Goal: Task Accomplishment & Management: Complete application form

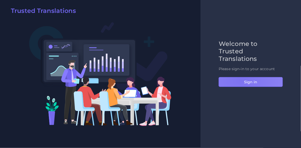
click at [240, 80] on button "Sign in" at bounding box center [250, 82] width 64 height 10
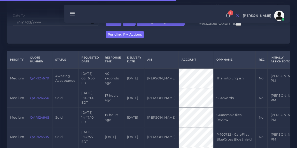
scroll to position [93, 0]
click at [42, 82] on td "QAR124679" at bounding box center [39, 78] width 25 height 20
click at [39, 80] on link "QAR124679" at bounding box center [39, 78] width 19 height 4
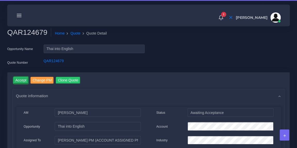
click at [21, 81] on input "Accept" at bounding box center [20, 80] width 15 height 7
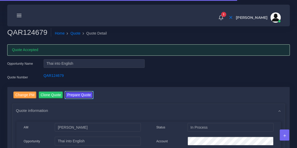
click at [82, 96] on button "Prepare Quote" at bounding box center [79, 95] width 28 height 7
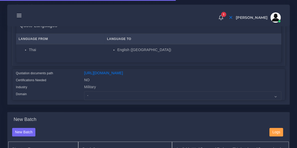
scroll to position [112, 0]
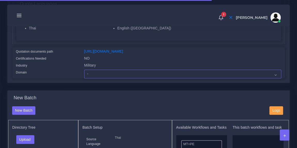
click at [102, 78] on select "- Advertising and Media Agriculture, Forestry and Fishing Architecture, Buildin…" at bounding box center [182, 74] width 197 height 9
select select "Military"
click at [84, 73] on select "- Advertising and Media Agriculture, Forestry and Fishing Architecture, Buildin…" at bounding box center [182, 74] width 197 height 9
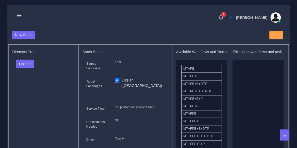
scroll to position [190, 0]
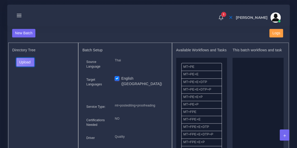
click at [34, 64] on button "Upload" at bounding box center [25, 62] width 18 height 9
click at [33, 85] on label "Files" at bounding box center [35, 81] width 36 height 6
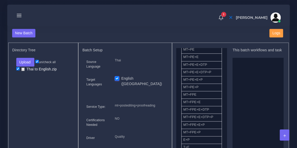
scroll to position [17, 0]
drag, startPoint x: 206, startPoint y: 95, endPoint x: 254, endPoint y: 78, distance: 50.7
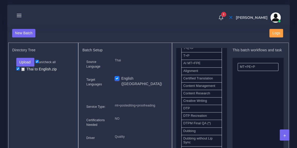
scroll to position [132, 0]
drag, startPoint x: 205, startPoint y: 113, endPoint x: 259, endPoint y: 93, distance: 57.5
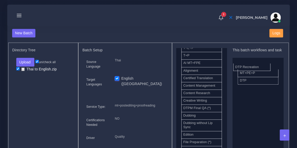
drag, startPoint x: 206, startPoint y: 113, endPoint x: 261, endPoint y: 68, distance: 70.7
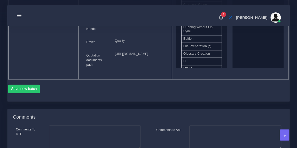
scroll to position [286, 0]
click at [32, 93] on button "Save new batch" at bounding box center [24, 88] width 32 height 9
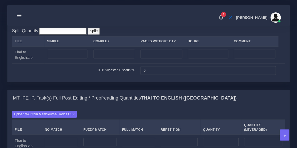
scroll to position [402, 0]
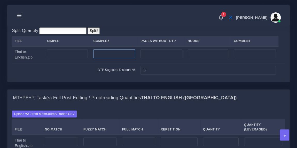
click at [121, 58] on input "number" at bounding box center [114, 53] width 42 height 9
type input "338"
click at [120, 51] on div "Split Quantity Split! File Simple Complex Pages Without DTP Hours Comment Thai …" at bounding box center [148, 52] width 282 height 59
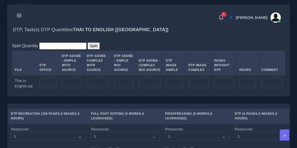
scroll to position [546, 0]
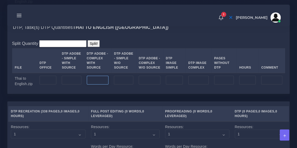
click at [94, 85] on input "number" at bounding box center [98, 80] width 22 height 9
click at [72, 85] on input "number" at bounding box center [71, 80] width 19 height 9
type input "338"
click at [148, 36] on div "DTP, Task(s) DTP Quantities Thai TO English (US)" at bounding box center [148, 27] width 282 height 17
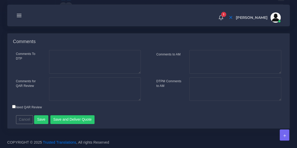
scroll to position [838, 0]
click at [40, 117] on button "Save" at bounding box center [41, 120] width 14 height 9
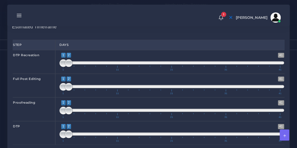
scroll to position [693, 0]
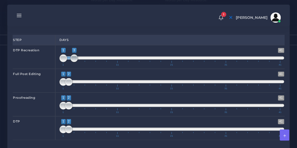
type input "1;4"
drag, startPoint x: 70, startPoint y: 80, endPoint x: 79, endPoint y: 81, distance: 8.9
click at [79, 62] on span at bounding box center [80, 59] width 8 height 8
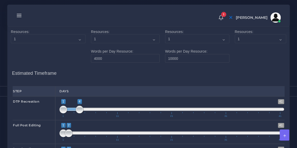
scroll to position [642, 0]
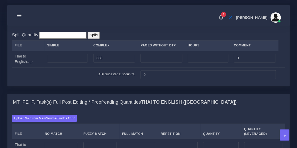
scroll to position [413, 0]
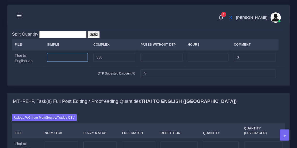
click at [67, 62] on input "number" at bounding box center [67, 57] width 41 height 9
type input "56"
click at [106, 62] on input "338" at bounding box center [114, 57] width 42 height 9
type input "3"
type input "282"
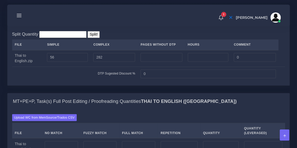
click at [134, 57] on div "Split Quantity Split! File Simple Complex Pages Without DTP Hours Comment Thai …" at bounding box center [148, 56] width 273 height 50
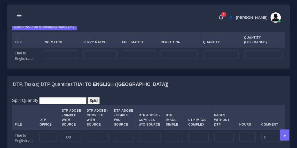
scroll to position [504, 0]
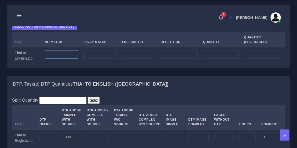
click at [64, 59] on input "number" at bounding box center [61, 54] width 33 height 9
type input "95000"
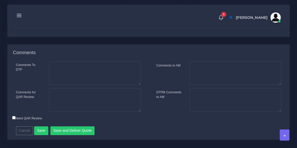
scroll to position [852, 0]
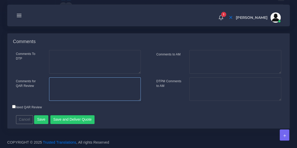
click at [90, 83] on textarea "Comments for QAR Review" at bounding box center [95, 90] width 92 height 24
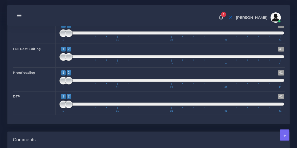
scroll to position [731, 0]
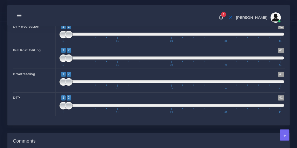
type textarea "word count calculated by AI."
type input "1;4"
drag, startPoint x: 70, startPoint y: 58, endPoint x: 84, endPoint y: 59, distance: 13.5
click at [84, 42] on span "1 41 1 4 1 — 4 1 11 21 31 41" at bounding box center [171, 33] width 225 height 18
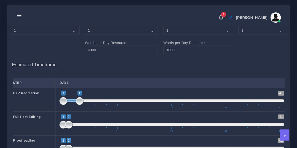
scroll to position [651, 0]
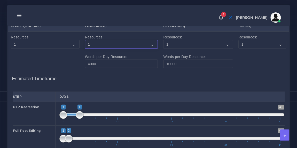
click at [109, 49] on select "1 2 3 4 5 6 7 8 9 10" at bounding box center [121, 44] width 73 height 9
click at [85, 49] on select "1 2 3 4 5 6 7 8 9 10" at bounding box center [121, 44] width 73 height 9
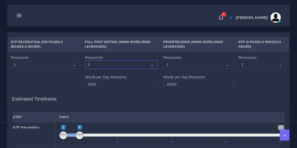
scroll to position [623, 0]
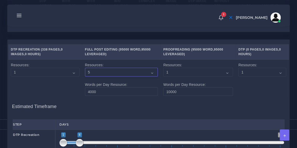
click at [93, 77] on select "1 2 3 4 5 6 7 8 9 10" at bounding box center [121, 72] width 73 height 9
select select "4"
click at [85, 77] on select "1 2 3 4 5 6 7 8 9 10" at bounding box center [121, 72] width 73 height 9
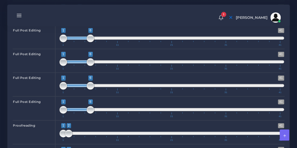
scroll to position [752, 0]
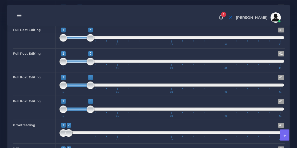
drag, startPoint x: 77, startPoint y: 60, endPoint x: 74, endPoint y: 61, distance: 3.1
click at [74, 39] on span at bounding box center [76, 37] width 27 height 3
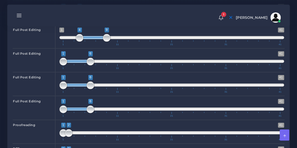
type input "5;10"
drag, startPoint x: 77, startPoint y: 61, endPoint x: 101, endPoint y: 61, distance: 24.0
click at [101, 39] on span at bounding box center [98, 37] width 27 height 3
type input "5;10"
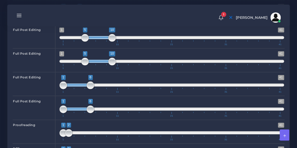
drag, startPoint x: 74, startPoint y: 84, endPoint x: 99, endPoint y: 85, distance: 24.8
click at [99, 63] on span at bounding box center [98, 61] width 27 height 3
type input "5;10"
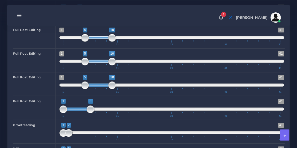
drag, startPoint x: 78, startPoint y: 107, endPoint x: 101, endPoint y: 109, distance: 22.8
click at [101, 87] on span at bounding box center [98, 85] width 27 height 3
type input "5;10"
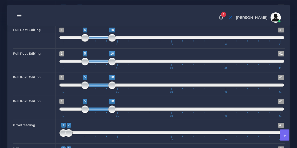
drag, startPoint x: 78, startPoint y: 131, endPoint x: 101, endPoint y: 129, distance: 22.8
click at [101, 117] on span "1 41 5 10 5 — 10 1 11 21 31 41" at bounding box center [171, 108] width 225 height 18
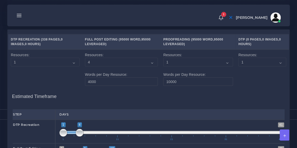
scroll to position [631, 0]
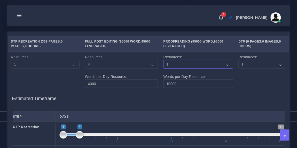
click at [170, 69] on select "1 2 3 4 5 6 7 8 9 10" at bounding box center [198, 64] width 70 height 9
select select "4"
click at [163, 69] on select "1 2 3 4 5 6 7 8 9 10" at bounding box center [198, 64] width 70 height 9
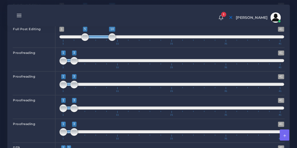
scroll to position [824, 0]
type input "11;13"
drag, startPoint x: 68, startPoint y: 81, endPoint x: 121, endPoint y: 79, distance: 53.5
click at [121, 69] on span "1 41 11 13 11 — 13 1 11 21 31 41" at bounding box center [171, 60] width 225 height 18
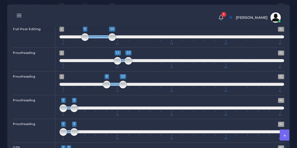
type input "11;13"
drag, startPoint x: 68, startPoint y: 105, endPoint x: 122, endPoint y: 101, distance: 54.2
click at [122, 93] on span "1 41 11 13 11 — 13 1 11 21 31 41" at bounding box center [171, 83] width 225 height 18
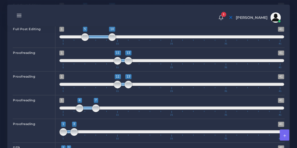
type input "11;13"
drag, startPoint x: 68, startPoint y: 130, endPoint x: 124, endPoint y: 126, distance: 56.0
click at [124, 116] on span "1 41 11 13 11 — 13 1 11 21 31 41" at bounding box center [171, 107] width 225 height 18
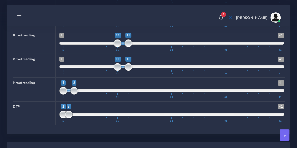
scroll to position [867, 0]
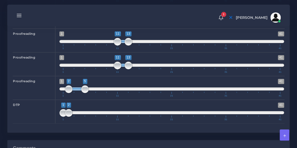
type input "11;13"
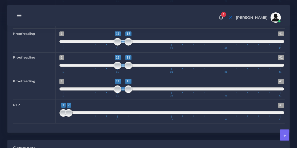
drag, startPoint x: 68, startPoint y: 109, endPoint x: 125, endPoint y: 112, distance: 57.2
click at [125, 97] on span "1 41 11 13 11 — 13 1 11 21 31 41" at bounding box center [171, 88] width 225 height 18
drag, startPoint x: 70, startPoint y: 134, endPoint x: 81, endPoint y: 134, distance: 11.7
click at [81, 117] on span at bounding box center [80, 113] width 8 height 8
drag, startPoint x: 79, startPoint y: 134, endPoint x: 76, endPoint y: 135, distance: 3.1
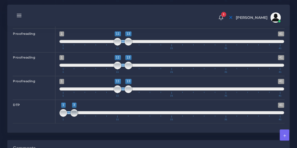
click at [76, 117] on span at bounding box center [74, 113] width 8 height 8
type input "14;16"
drag, startPoint x: 68, startPoint y: 134, endPoint x: 140, endPoint y: 130, distance: 72.2
click at [140, 121] on span "1 41 14 16 14 — 16 1 11 21 31 41" at bounding box center [171, 112] width 225 height 18
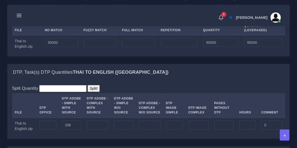
scroll to position [516, 0]
click at [175, 48] on input "number" at bounding box center [179, 43] width 37 height 9
type input "4500"
type input "99500"
type input "96125"
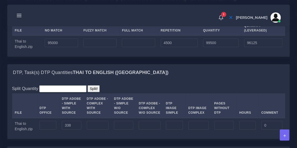
click at [158, 34] on div "Upload WC from MemSource/Trados CSV File No Match Fuzzy Match Full Match Repeti…" at bounding box center [148, 32] width 282 height 50
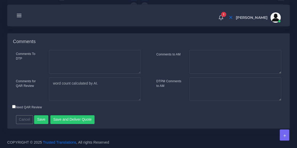
scroll to position [994, 0]
click at [118, 86] on textarea "word count calculated by AI." at bounding box center [95, 90] width 92 height 24
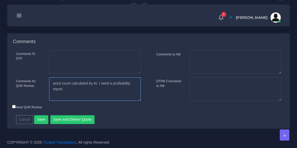
click at [55, 84] on textarea "word count calculated by AI. I need a profitability report." at bounding box center [95, 90] width 92 height 24
click at [98, 84] on textarea "Word count calculated by AI. I need a profitability report." at bounding box center [95, 90] width 92 height 24
type textarea "Word count calculated by AI. Thai word count: new: 79531 and 3772 reps. I need …"
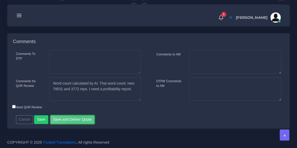
click at [76, 117] on button "Save and Deliver Quote" at bounding box center [72, 120] width 44 height 9
